Goal: Use online tool/utility: Utilize a website feature to perform a specific function

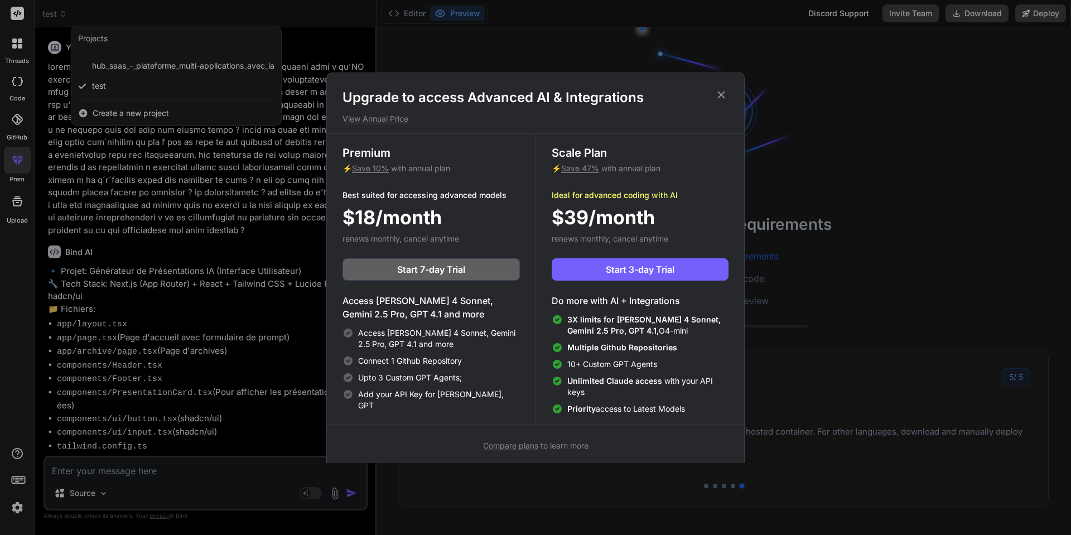
scroll to position [10594, 0]
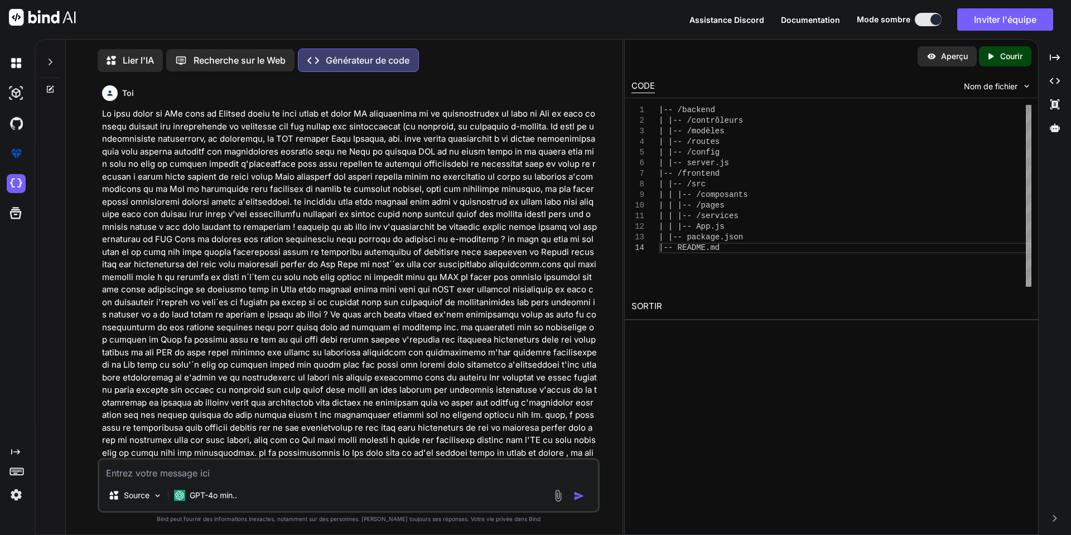
scroll to position [1226, 0]
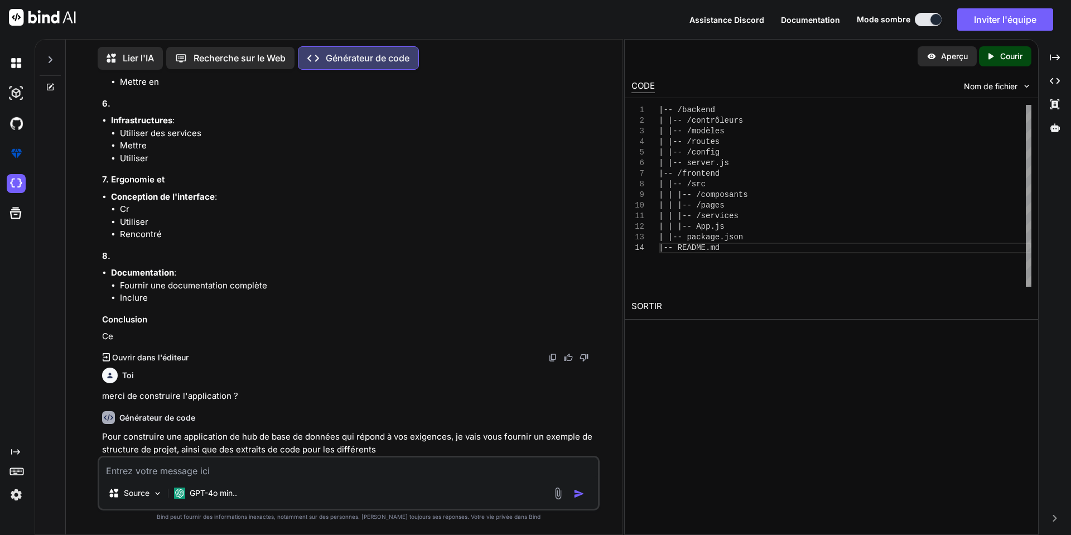
click at [52, 55] on icon at bounding box center [50, 59] width 9 height 9
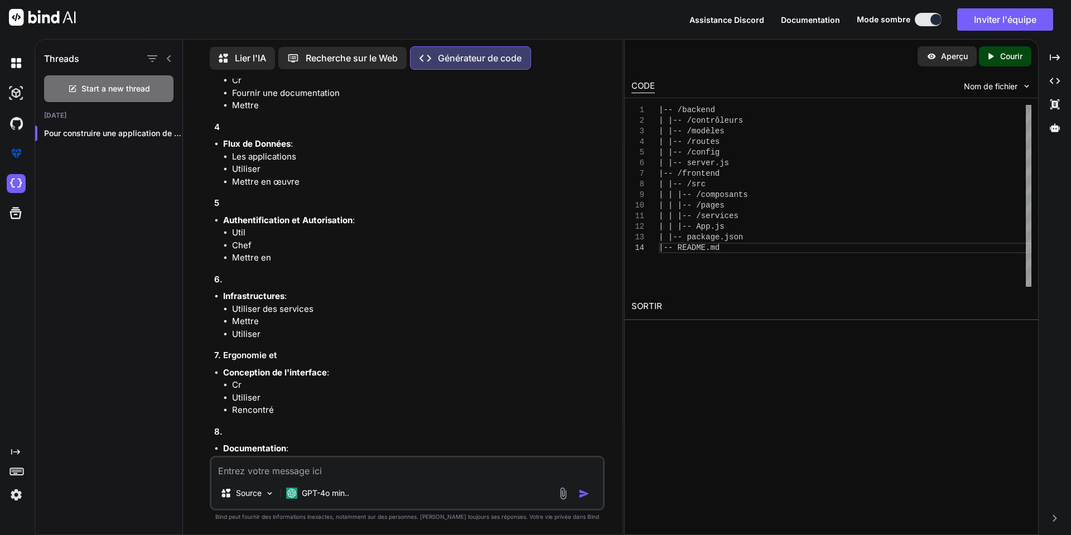
scroll to position [1402, 0]
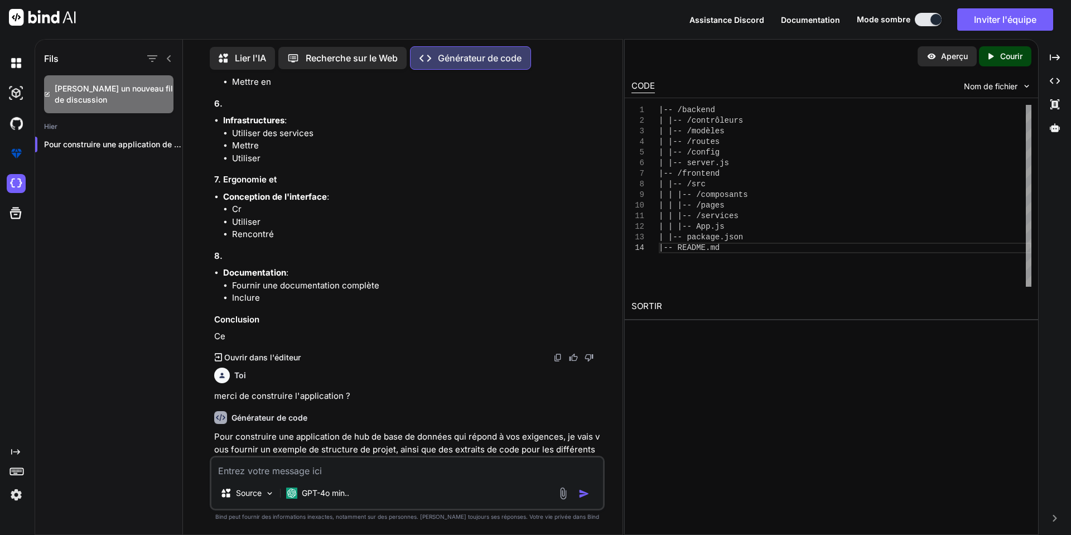
click at [166, 54] on icon at bounding box center [168, 58] width 9 height 9
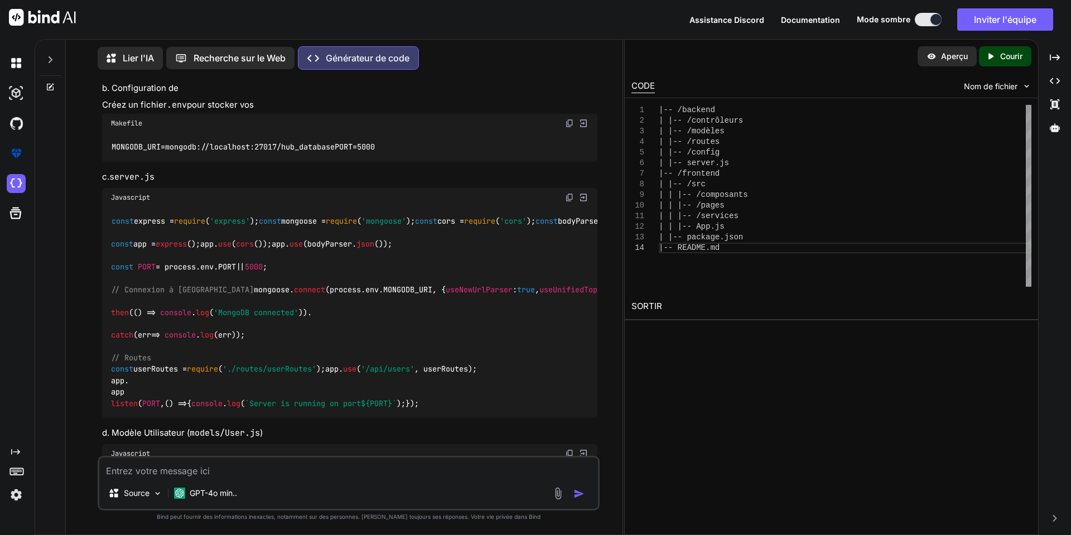
scroll to position [1798, 0]
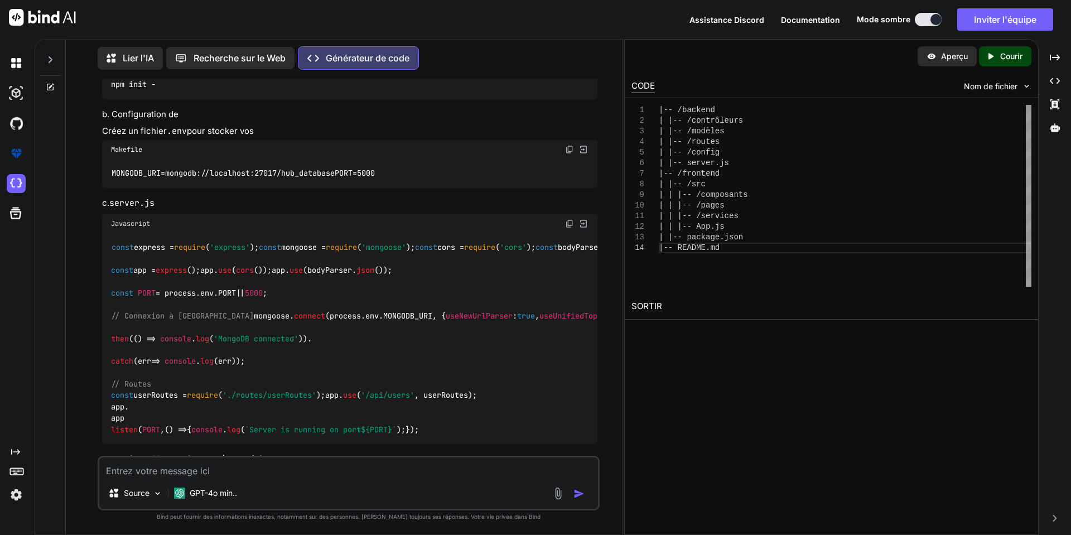
type textarea "x"
click at [45, 17] on img at bounding box center [42, 17] width 67 height 17
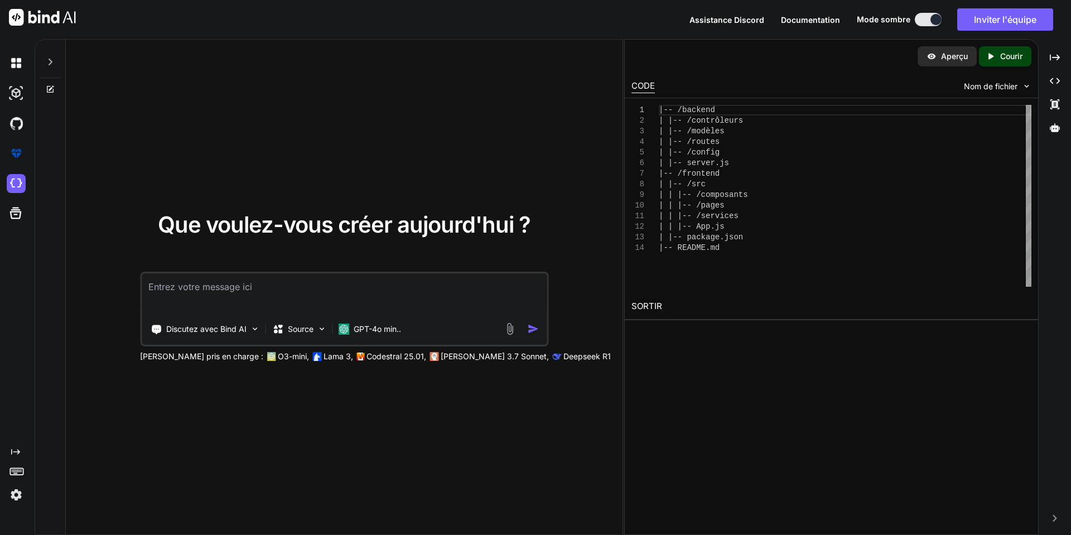
click at [50, 59] on icon at bounding box center [50, 61] width 9 height 9
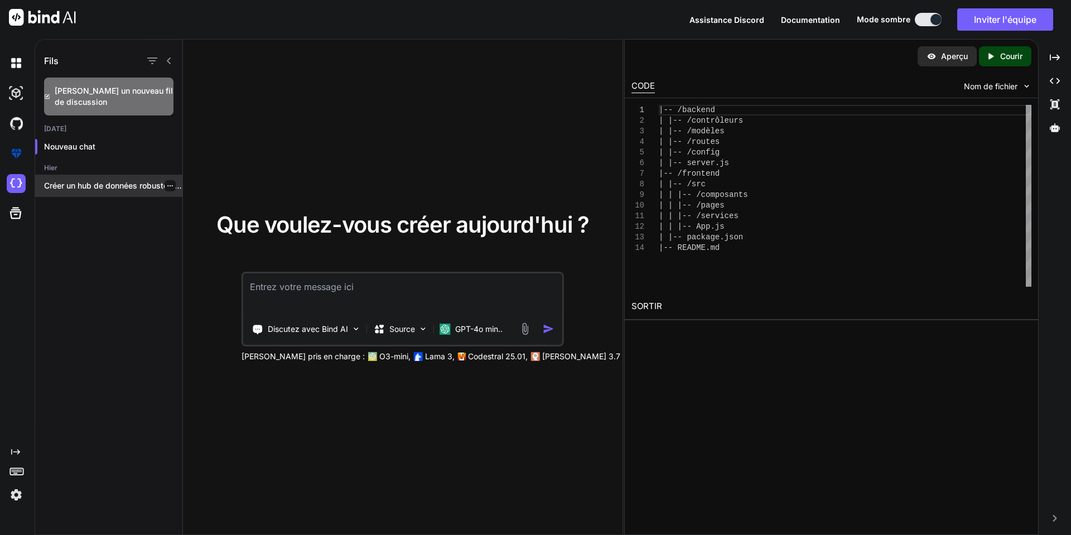
click at [98, 186] on font "Créer un hub de données robuste et..." at bounding box center [114, 185] width 140 height 9
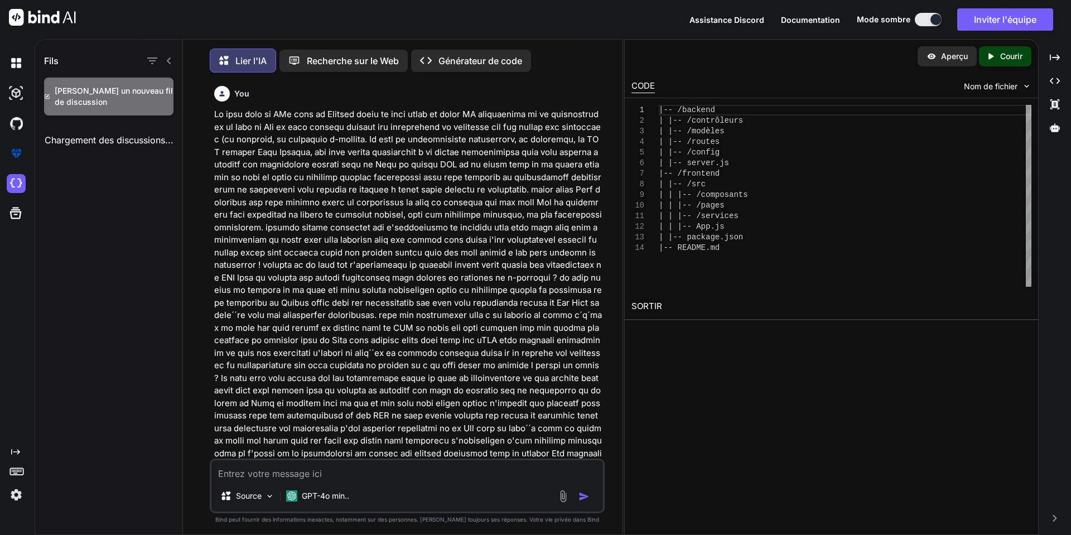
scroll to position [6, 0]
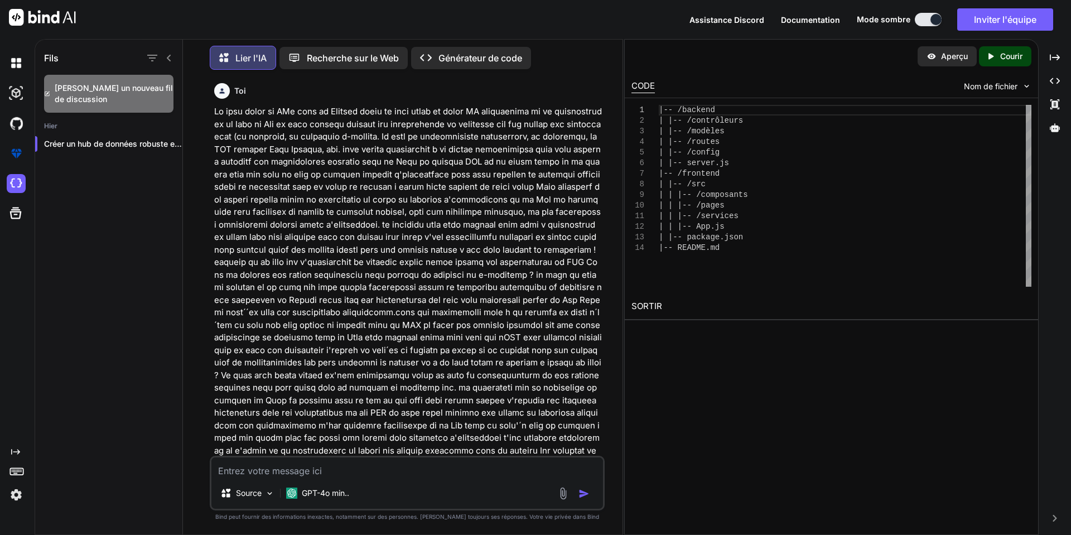
click at [949, 58] on font "Aperçu" at bounding box center [954, 55] width 27 height 9
drag, startPoint x: 958, startPoint y: 54, endPoint x: 951, endPoint y: 60, distance: 9.1
click at [956, 56] on font "Aperçu" at bounding box center [954, 55] width 27 height 9
click at [951, 60] on font "Aperçu" at bounding box center [954, 55] width 27 height 9
drag, startPoint x: 951, startPoint y: 60, endPoint x: 997, endPoint y: 54, distance: 47.2
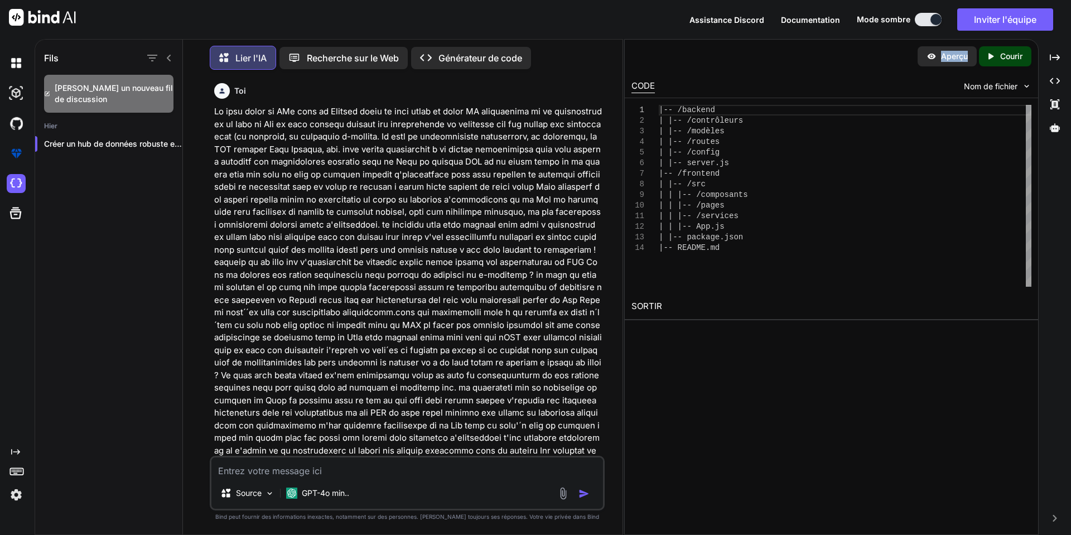
click at [967, 60] on div "Aperçu" at bounding box center [946, 56] width 59 height 20
click at [1004, 54] on font "Courir" at bounding box center [1011, 55] width 22 height 9
click at [947, 62] on div "Aperçu" at bounding box center [946, 56] width 59 height 20
click at [341, 54] on font "Recherche sur le Web" at bounding box center [353, 57] width 92 height 11
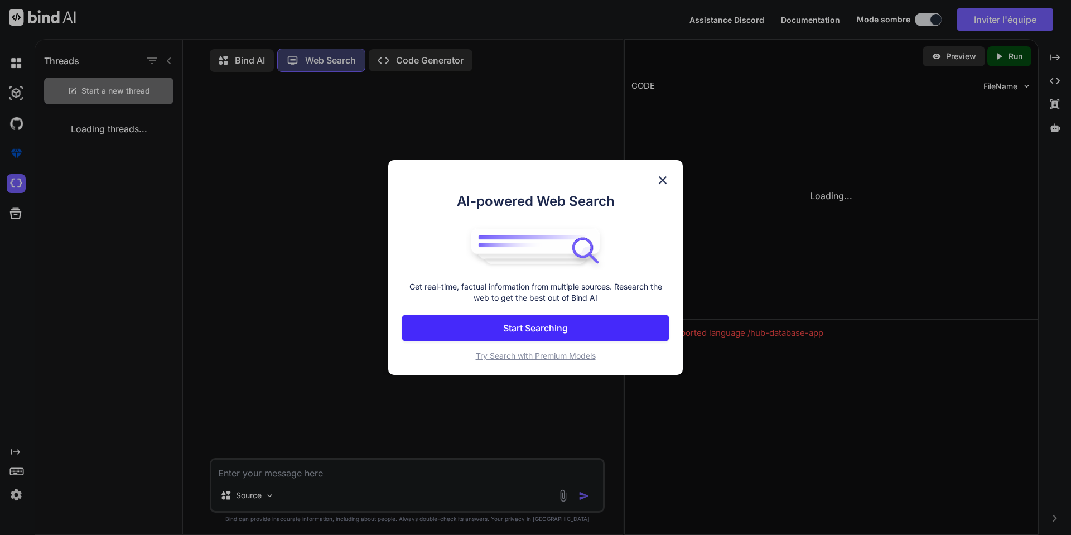
scroll to position [5, 0]
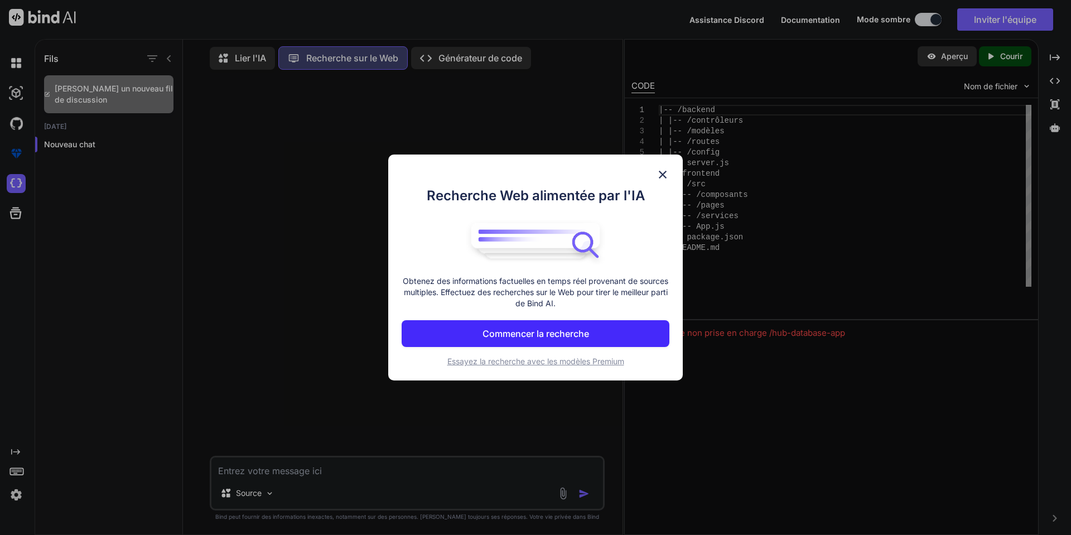
click at [658, 176] on img at bounding box center [662, 174] width 13 height 13
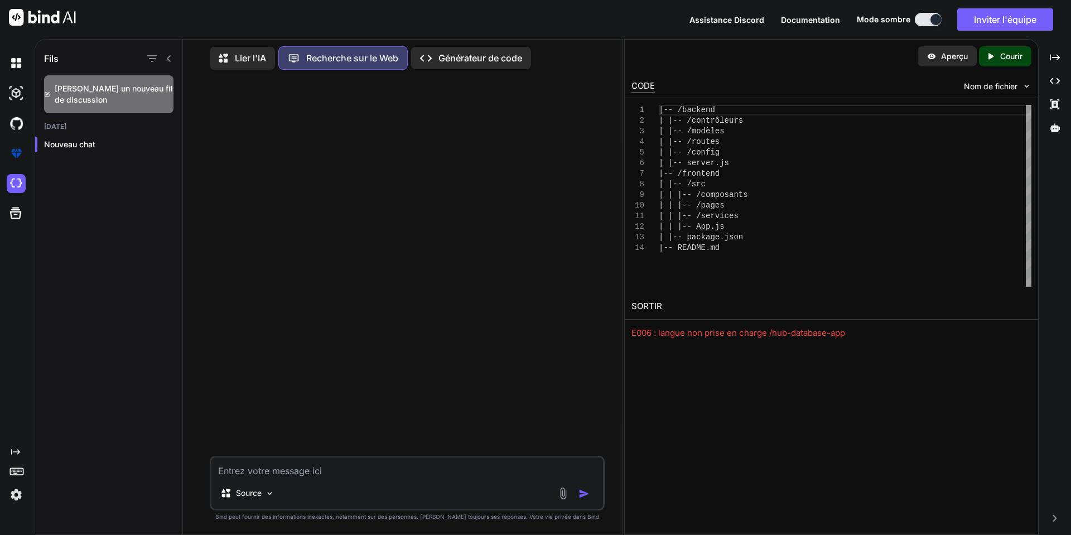
click at [442, 60] on font "Générateur de code" at bounding box center [480, 57] width 84 height 11
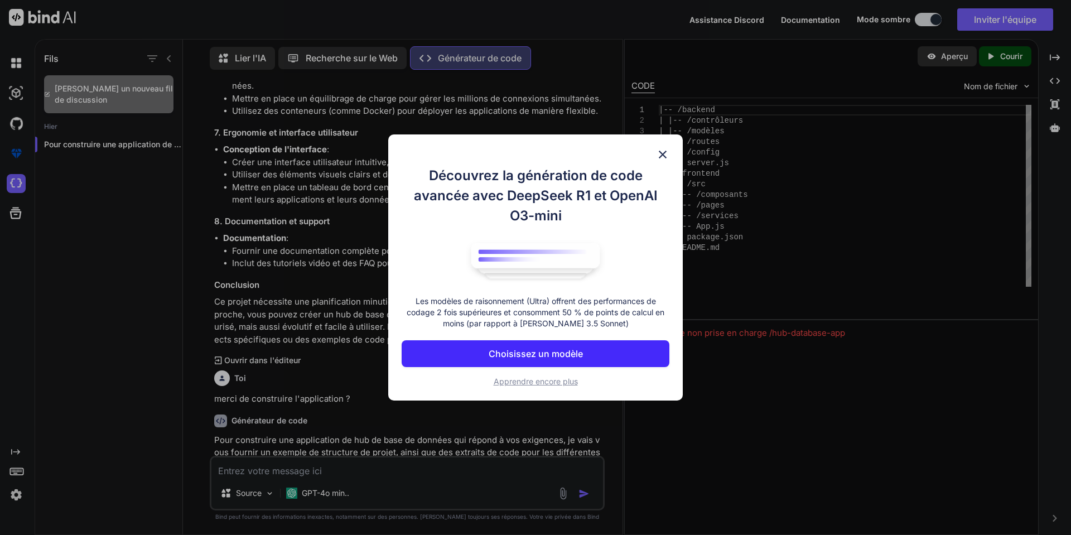
scroll to position [1598, 0]
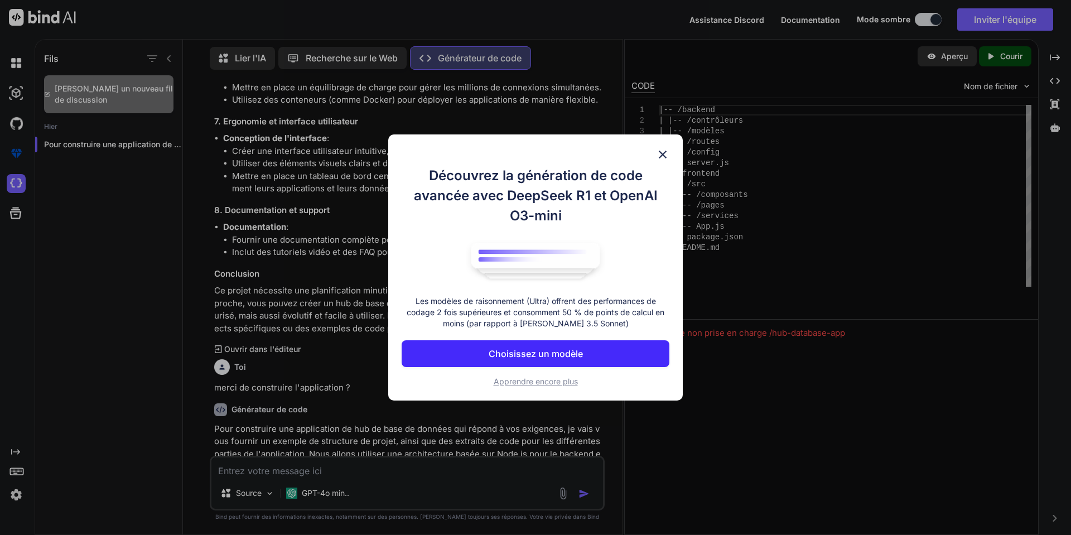
click at [659, 149] on img at bounding box center [662, 154] width 13 height 13
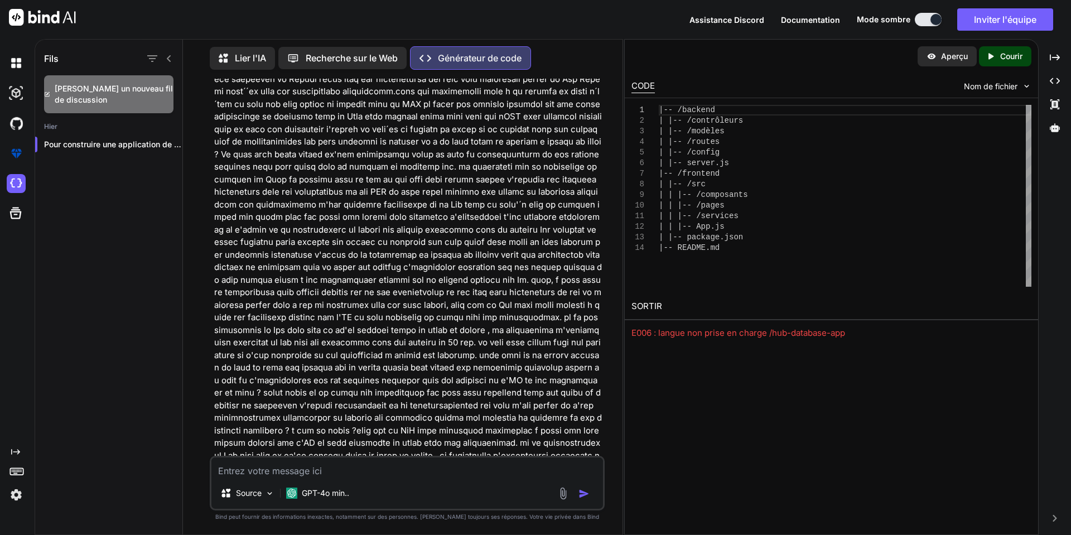
scroll to position [223, 0]
click at [937, 59] on div "Aperçu" at bounding box center [946, 56] width 59 height 20
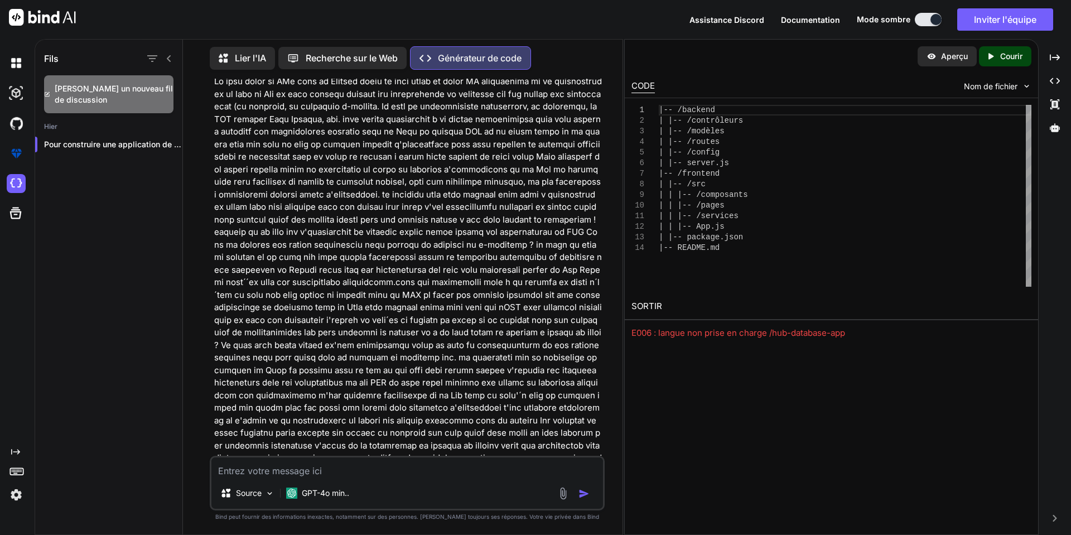
scroll to position [0, 0]
